Goal: Navigation & Orientation: Find specific page/section

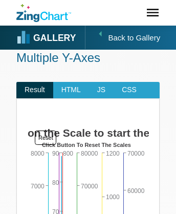
click at [44, 12] on icon "ZingChart Logo. Click to return to the homepage" at bounding box center [54, 15] width 28 height 9
